Goal: Information Seeking & Learning: Learn about a topic

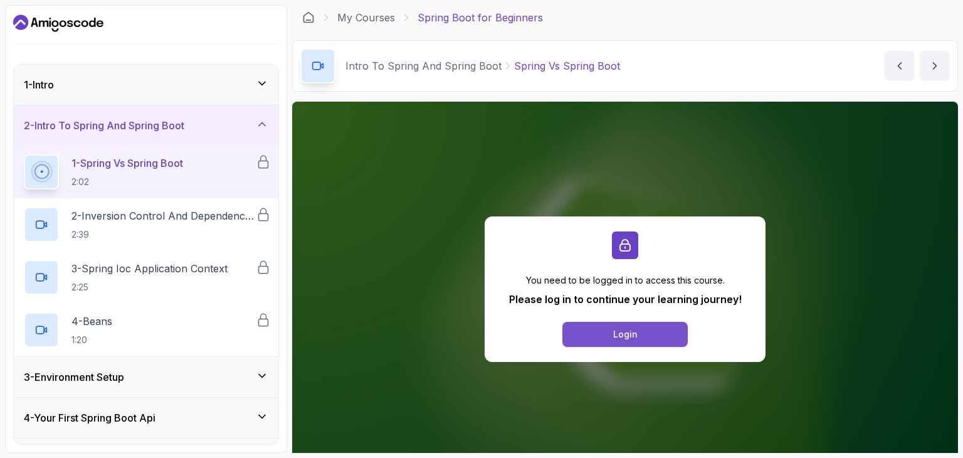
click at [631, 327] on button "Login" at bounding box center [625, 334] width 125 height 25
click at [588, 332] on button "Login" at bounding box center [625, 334] width 125 height 25
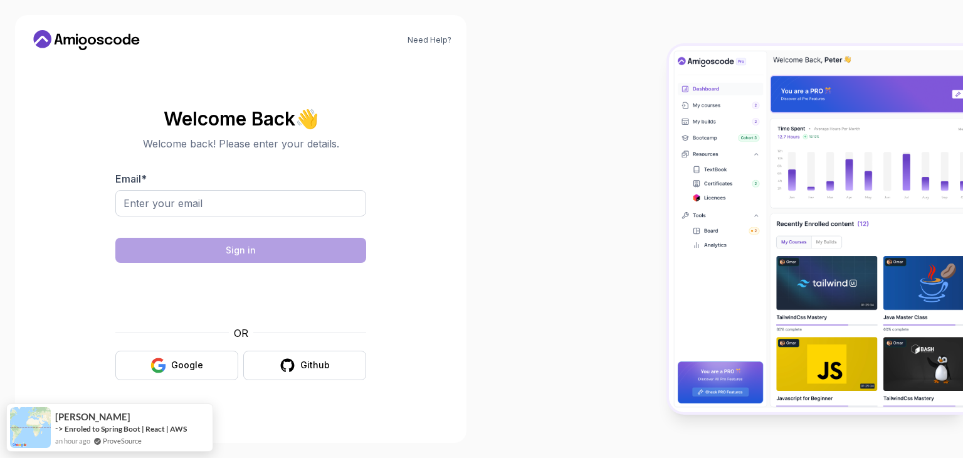
click at [662, 124] on body "Need Help? Welcome Back 👋 Welcome back! Please enter your details. Email * Sign…" at bounding box center [481, 229] width 963 height 458
click at [196, 362] on div "Google" at bounding box center [187, 365] width 32 height 13
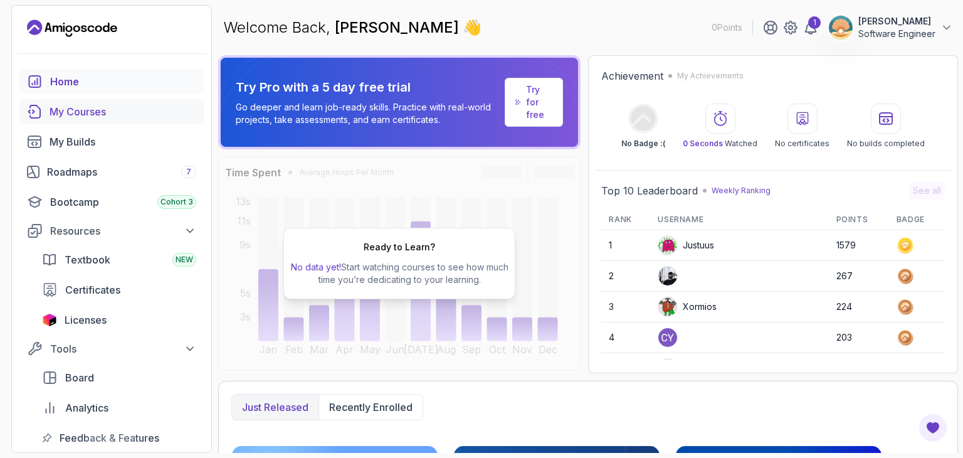
click at [90, 105] on div "My Courses" at bounding box center [123, 111] width 147 height 15
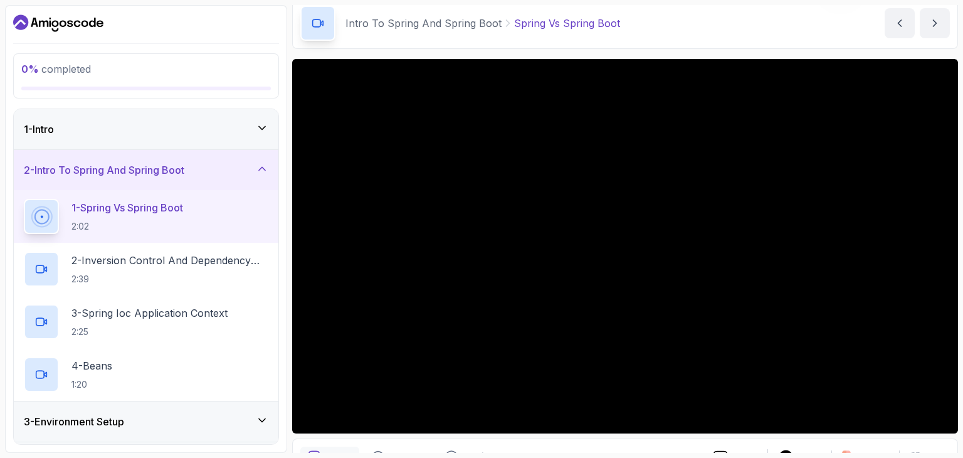
scroll to position [54, 0]
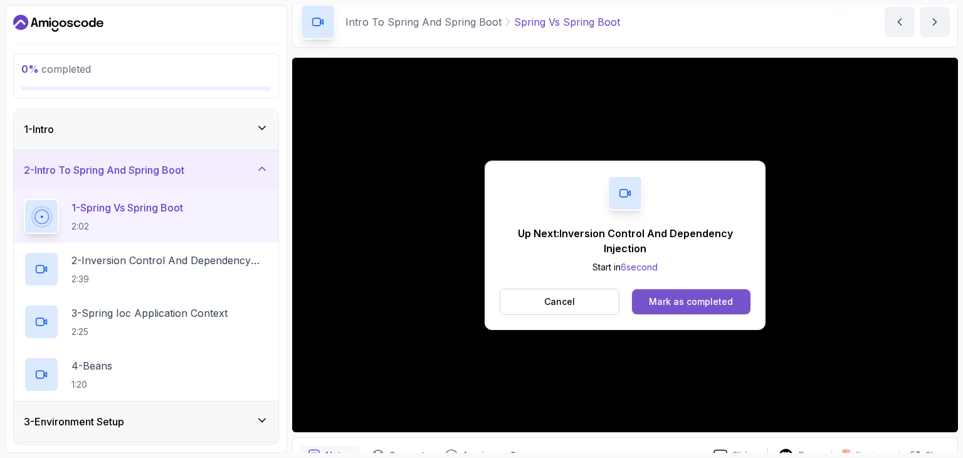
click at [686, 302] on div "Mark as completed" at bounding box center [691, 301] width 84 height 13
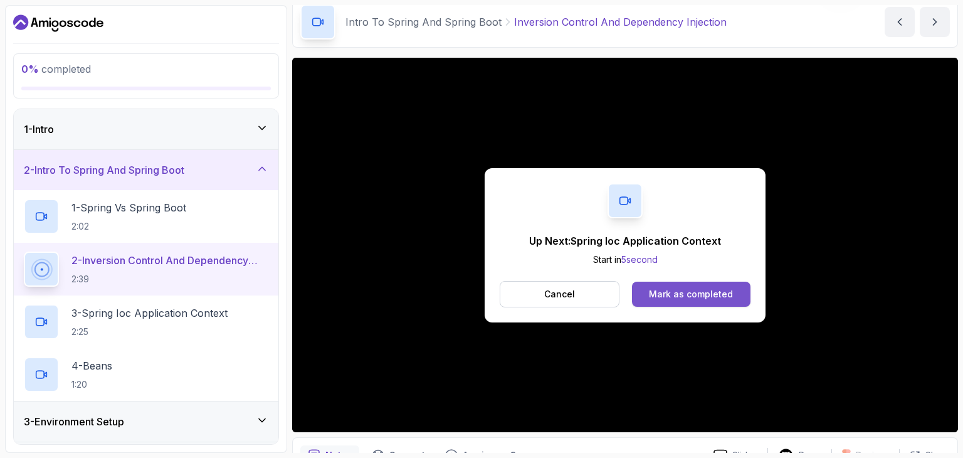
click at [689, 294] on div "Mark as completed" at bounding box center [691, 294] width 84 height 13
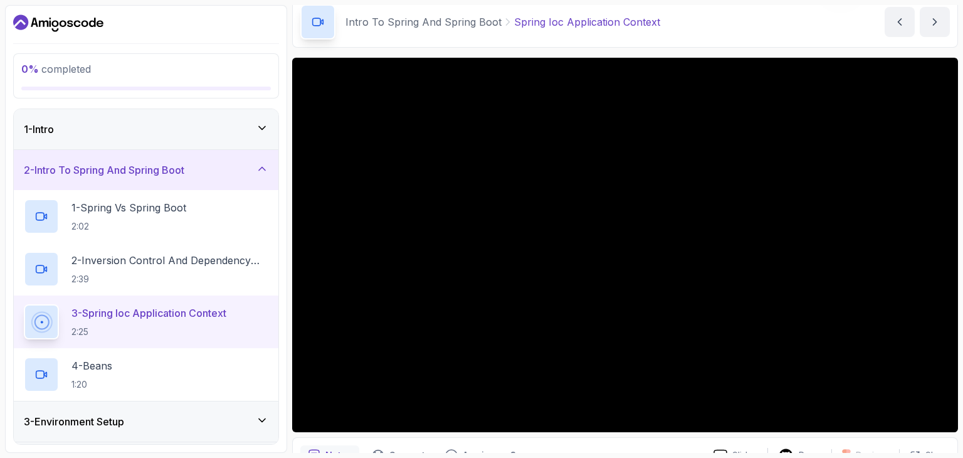
click at [729, 24] on div "Intro To Spring And Spring Boot Spring Ioc Application Context Spring Ioc Appli…" at bounding box center [625, 21] width 666 height 51
